Goal: Information Seeking & Learning: Learn about a topic

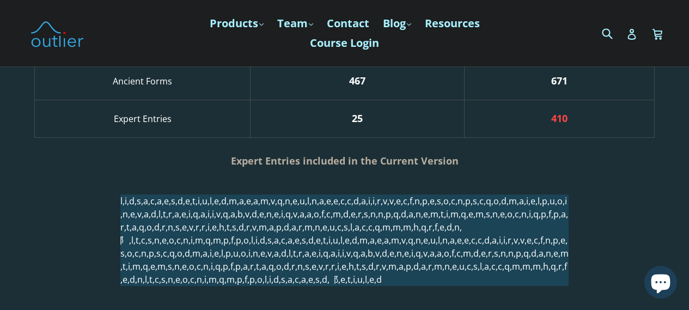
scroll to position [1307, 0]
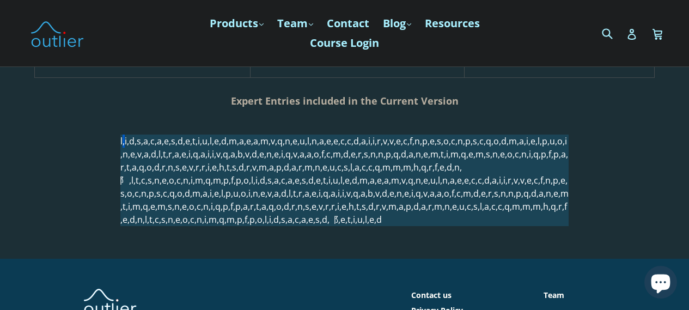
click at [131, 143] on p at bounding box center [344, 181] width 448 height 92
click at [407, 194] on p at bounding box center [344, 181] width 448 height 92
click at [487, 194] on p at bounding box center [344, 181] width 448 height 92
click at [530, 203] on p at bounding box center [344, 181] width 448 height 92
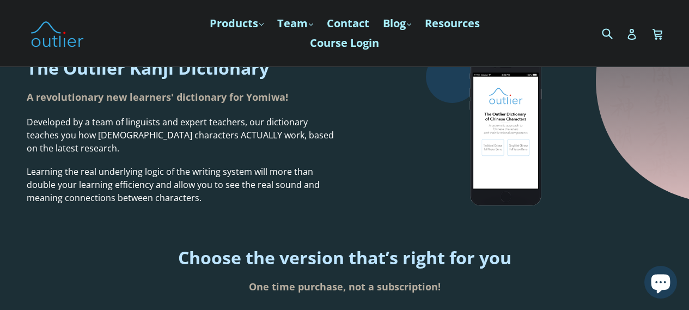
scroll to position [9, 0]
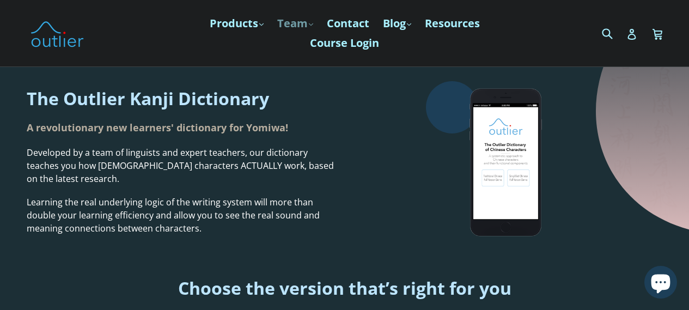
click at [293, 20] on link "Team .cls-1{fill:#231f20} expand" at bounding box center [295, 24] width 47 height 20
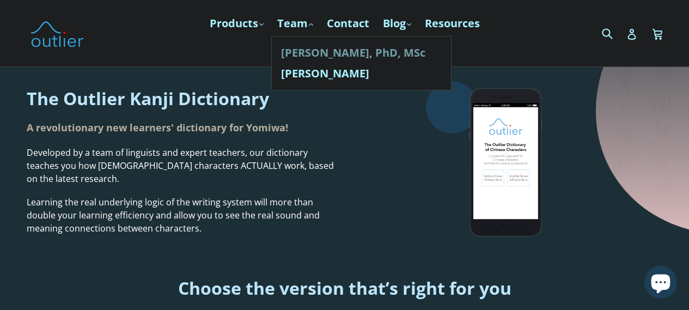
click at [315, 54] on link "[PERSON_NAME], PhD, MSc" at bounding box center [361, 52] width 161 height 21
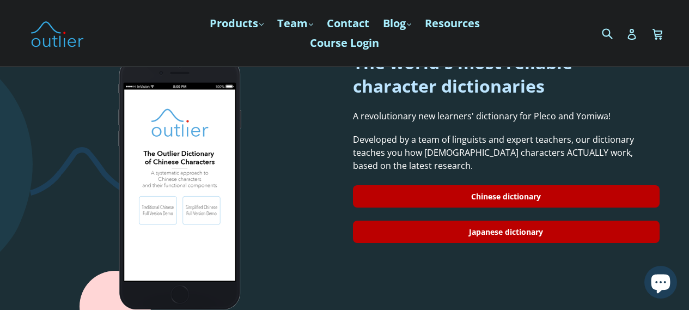
scroll to position [949, 0]
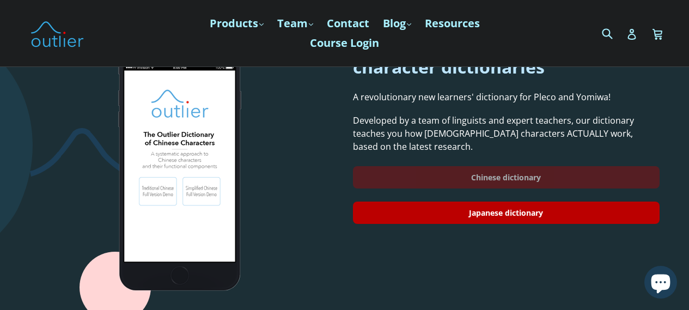
click at [602, 168] on link "Chinese dictionary" at bounding box center [506, 177] width 307 height 22
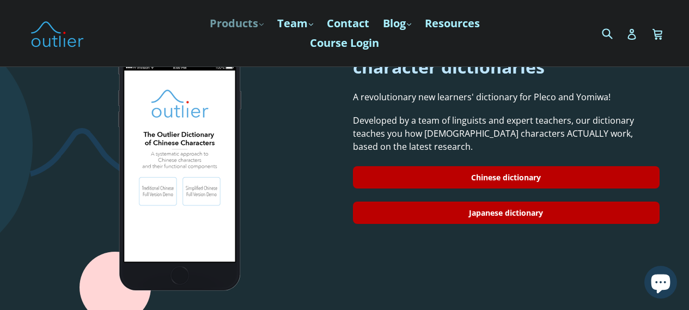
click at [232, 17] on link "Products .cls-1{fill:#231f20} expand" at bounding box center [236, 24] width 65 height 20
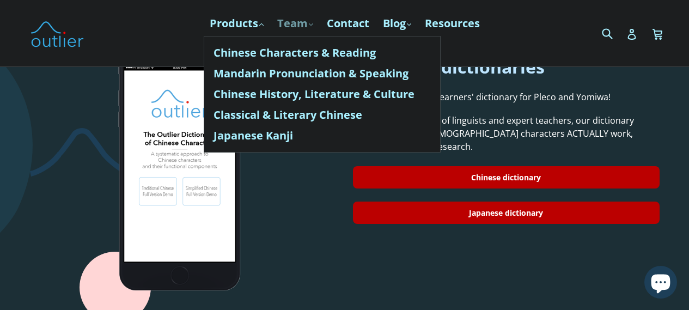
click at [305, 24] on link "Team .cls-1{fill:#231f20} expand" at bounding box center [295, 24] width 47 height 20
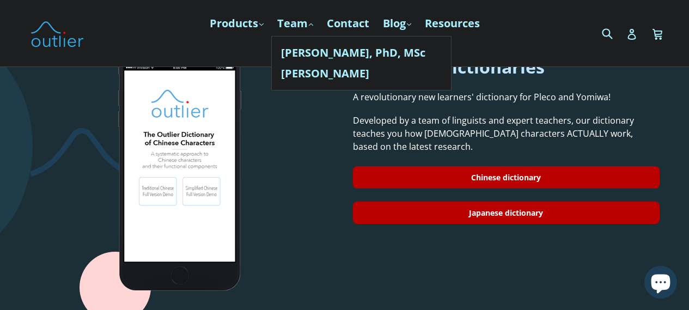
click at [521, 56] on div "Submit Search Log in Cart Cart expand/collapse" at bounding box center [580, 33] width 157 height 66
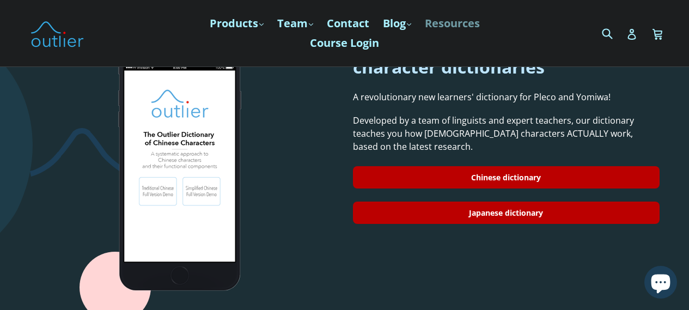
click at [457, 23] on link "Resources" at bounding box center [452, 24] width 66 height 20
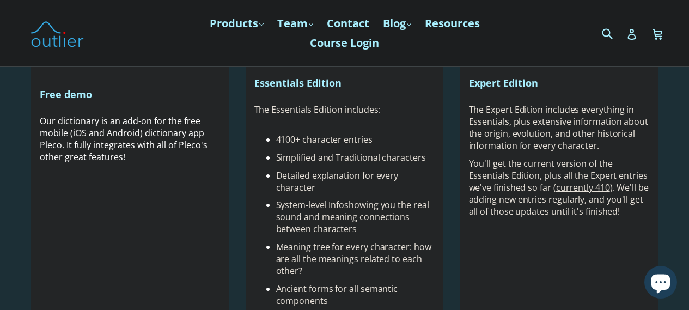
scroll to position [382, 0]
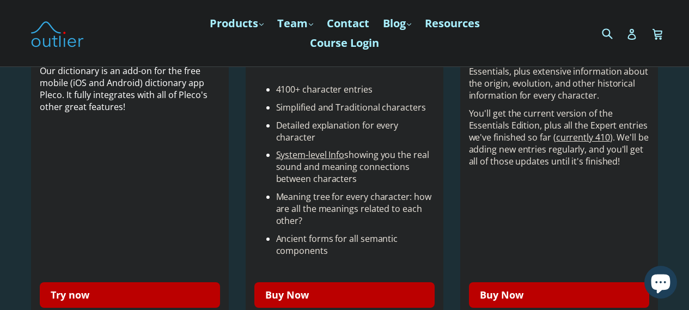
click at [145, 275] on div "Try now" at bounding box center [130, 289] width 181 height 35
click at [136, 283] on div "Try now" at bounding box center [130, 289] width 181 height 35
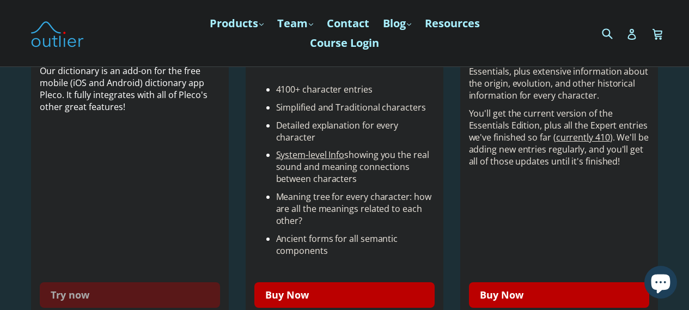
click at [135, 287] on link "Try now" at bounding box center [130, 295] width 181 height 26
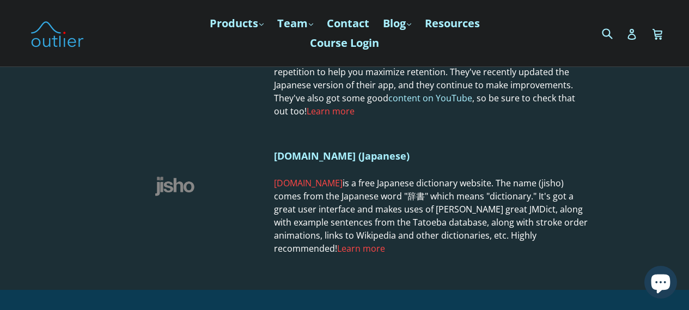
scroll to position [1202, 0]
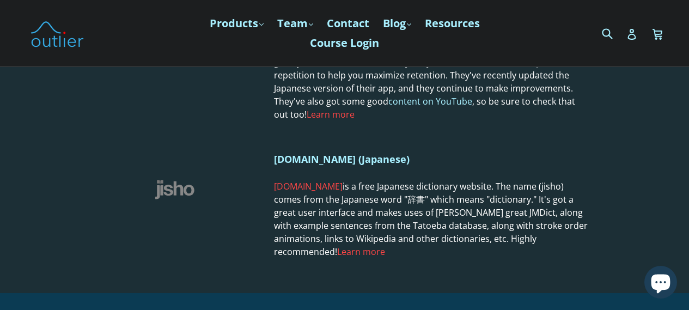
click at [363, 190] on span "Jisho.org is a free Japanese dictionary website. The name (jisho) comes from th…" at bounding box center [431, 219] width 314 height 78
click at [398, 24] on link "Blog .cls-1{fill:#231f20} expand" at bounding box center [396, 24] width 39 height 20
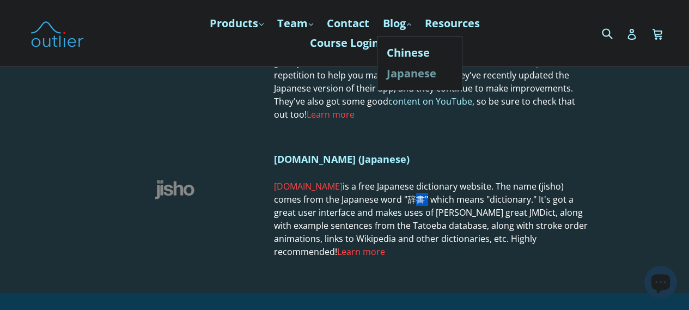
click at [425, 71] on link "Japanese" at bounding box center [420, 73] width 66 height 21
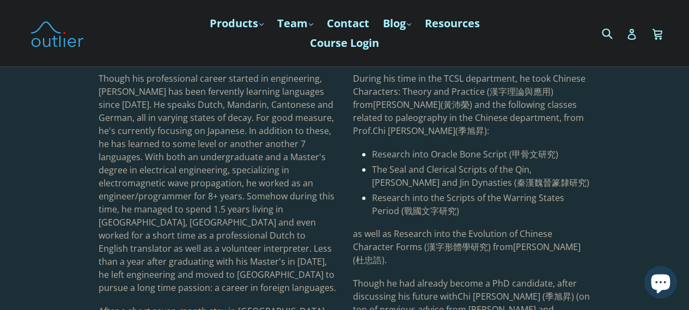
scroll to position [162, 0]
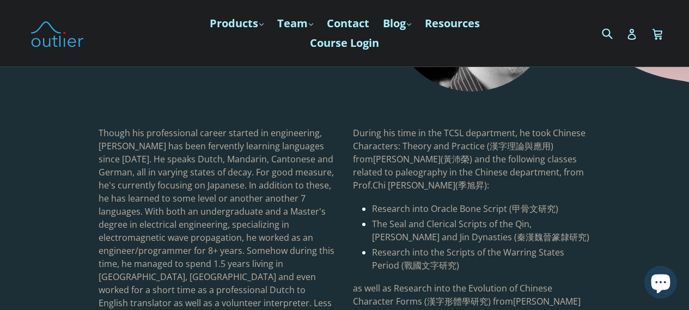
click at [383, 204] on span "Research into Oracle Bone Script ( 甲骨文研究 )" at bounding box center [465, 209] width 186 height 12
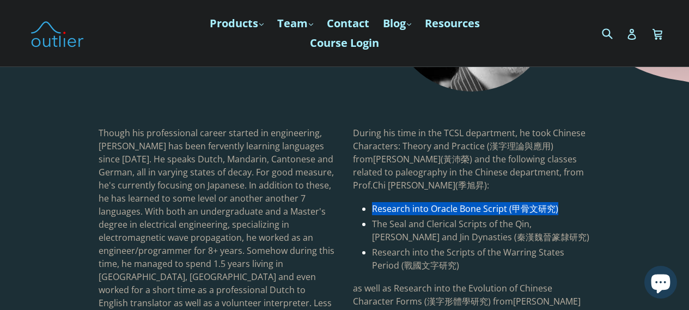
drag, startPoint x: 383, startPoint y: 204, endPoint x: 556, endPoint y: 206, distance: 172.7
click at [556, 206] on li "Research into Oracle Bone Script ( 甲骨文研究 )" at bounding box center [481, 208] width 219 height 13
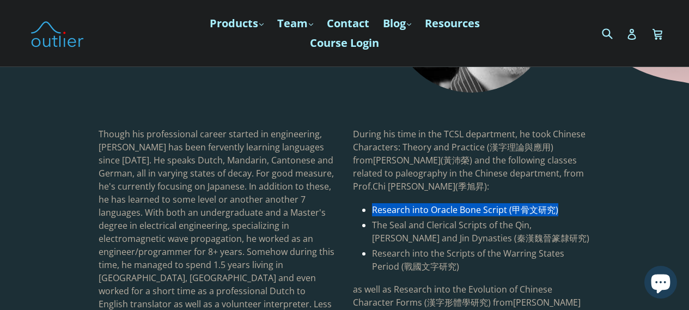
scroll to position [163, 0]
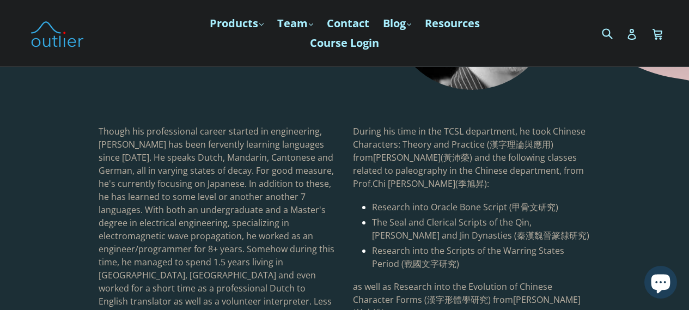
click at [552, 170] on span "During his time in the TCSL department, he took Chinese Characters: Theory and …" at bounding box center [469, 157] width 233 height 64
drag, startPoint x: 552, startPoint y: 170, endPoint x: 427, endPoint y: 188, distance: 126.0
click at [427, 188] on span "During his time in the TCSL department, he took Chinese Characters: Theory and …" at bounding box center [469, 157] width 233 height 64
copy span "Prof. C hi Hsu-Sheng ( 季旭昇 )"
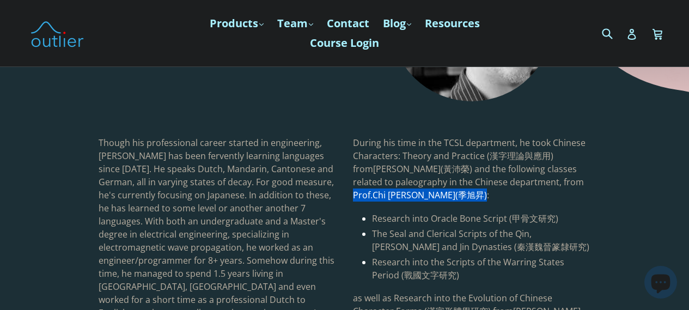
scroll to position [0, 0]
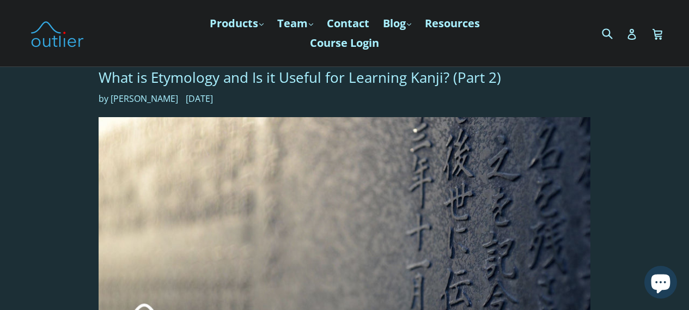
scroll to position [1144, 0]
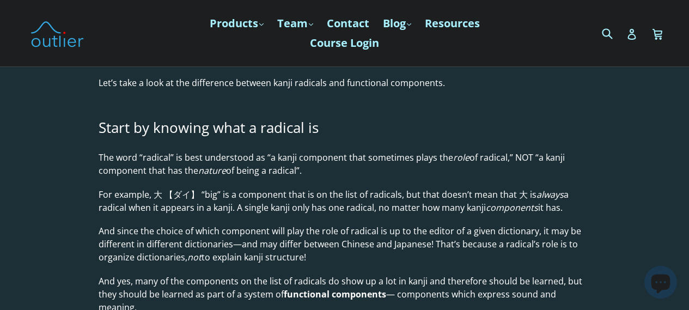
scroll to position [436, 0]
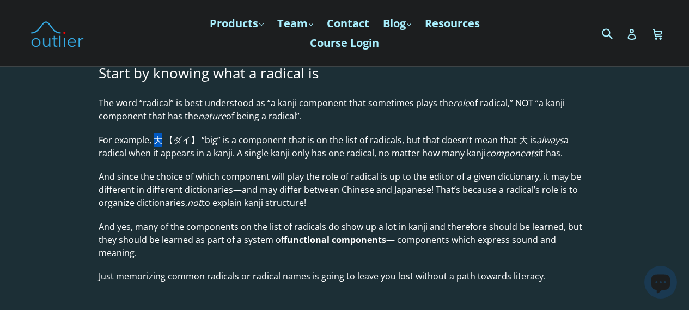
drag, startPoint x: 153, startPoint y: 139, endPoint x: 161, endPoint y: 141, distance: 8.5
click at [161, 141] on p "For example, 大 【ダイ】 “big” is a component that is on the list of radicals, but t…" at bounding box center [345, 146] width 492 height 26
click at [279, 194] on p "And since the choice of which component will play the role of radical is up to …" at bounding box center [345, 189] width 492 height 39
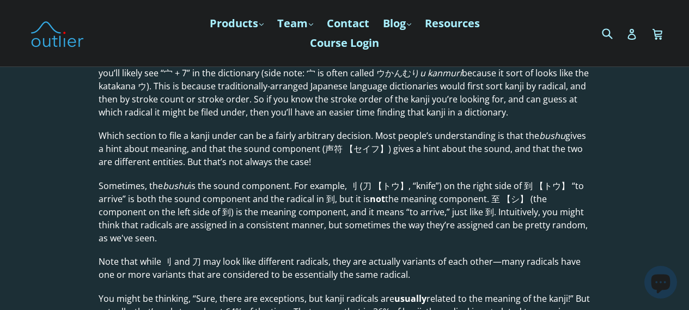
scroll to position [1362, 0]
